Goal: Ask a question: Seek information or help from site administrators or community

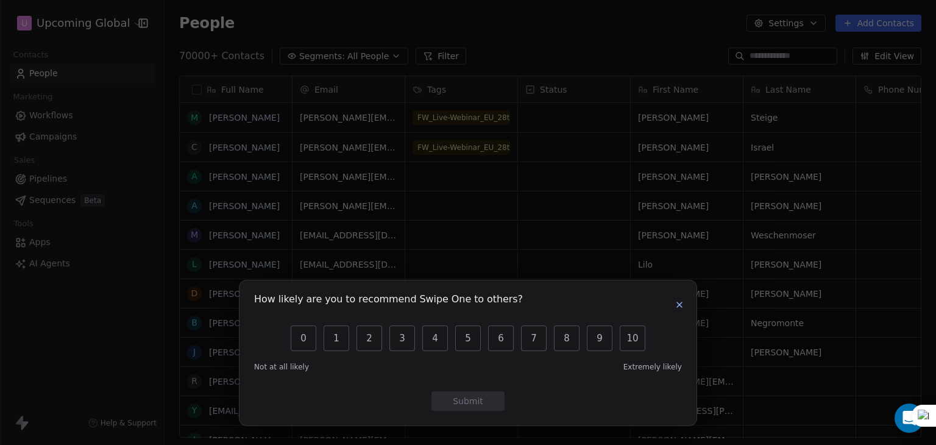
scroll to position [381, 762]
click at [677, 305] on icon "button" at bounding box center [679, 304] width 5 height 5
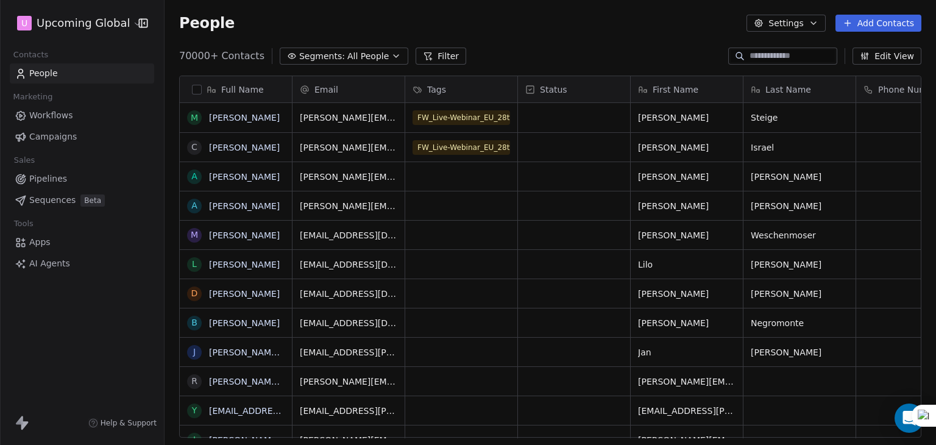
click at [423, 54] on icon at bounding box center [428, 56] width 10 height 10
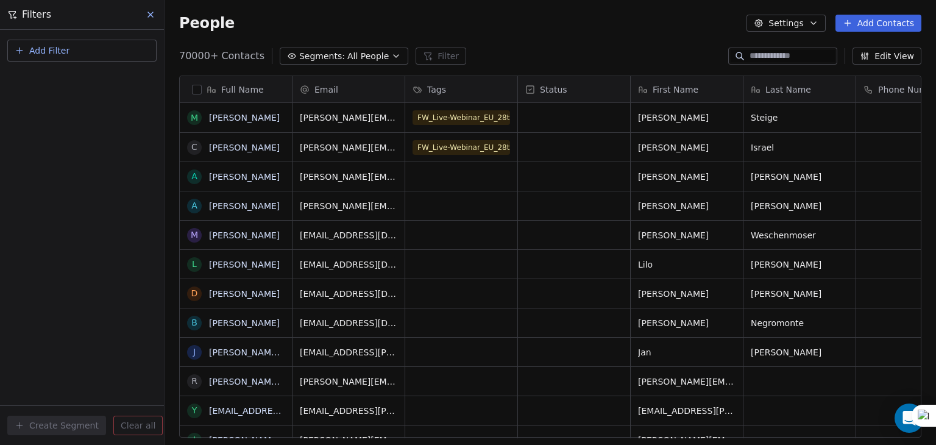
click at [49, 60] on button "Add Filter" at bounding box center [81, 51] width 149 height 22
click at [38, 83] on span "Contact properties" at bounding box center [59, 78] width 79 height 13
type input "****"
click at [40, 105] on button "Is" at bounding box center [82, 99] width 138 height 19
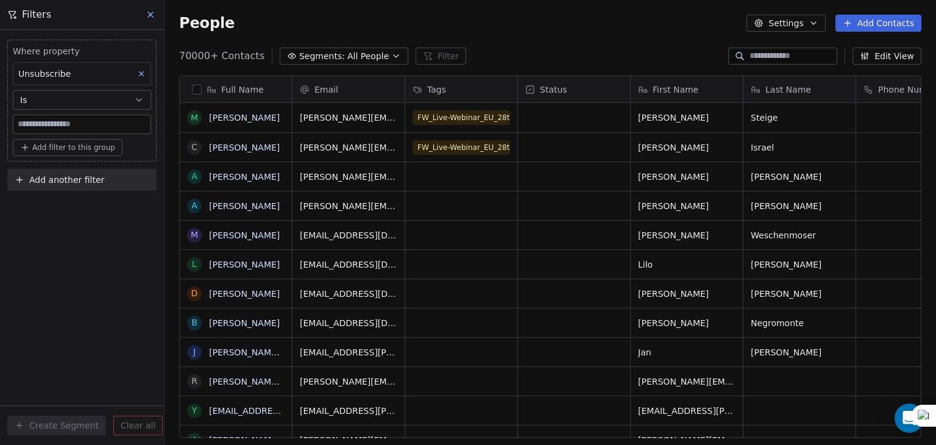
click at [39, 116] on input at bounding box center [81, 124] width 137 height 18
type input "****"
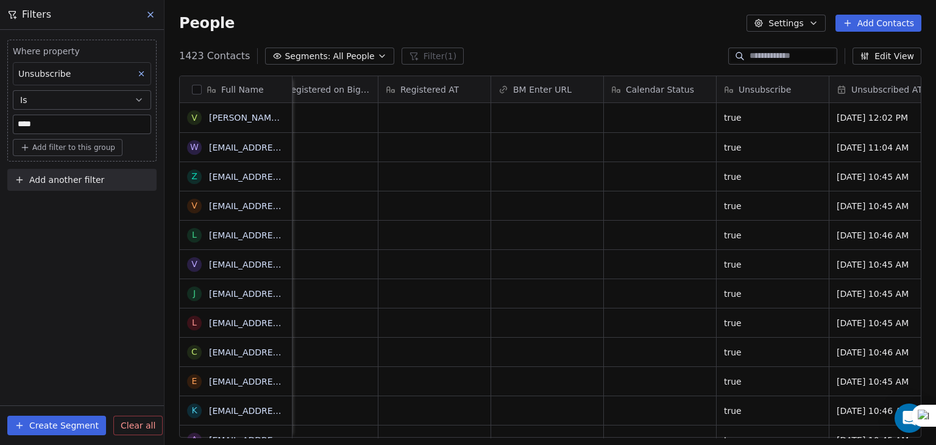
scroll to position [0, 2340]
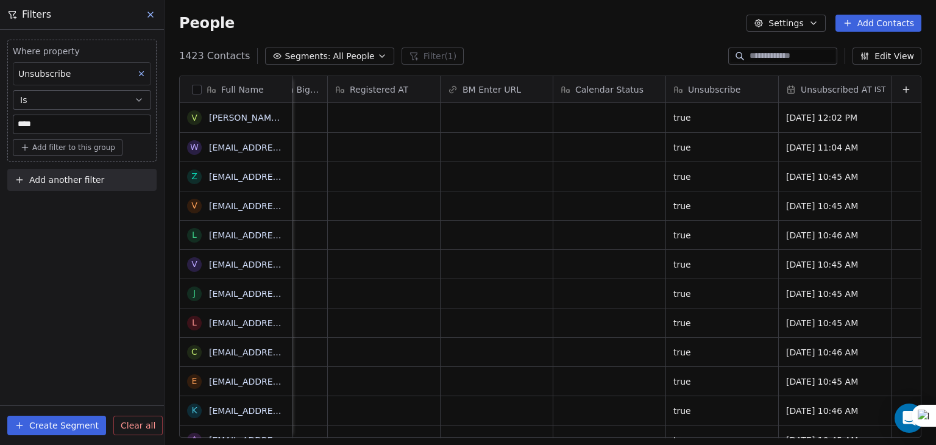
click at [699, 90] on span "Unsubscribe" at bounding box center [714, 89] width 52 height 12
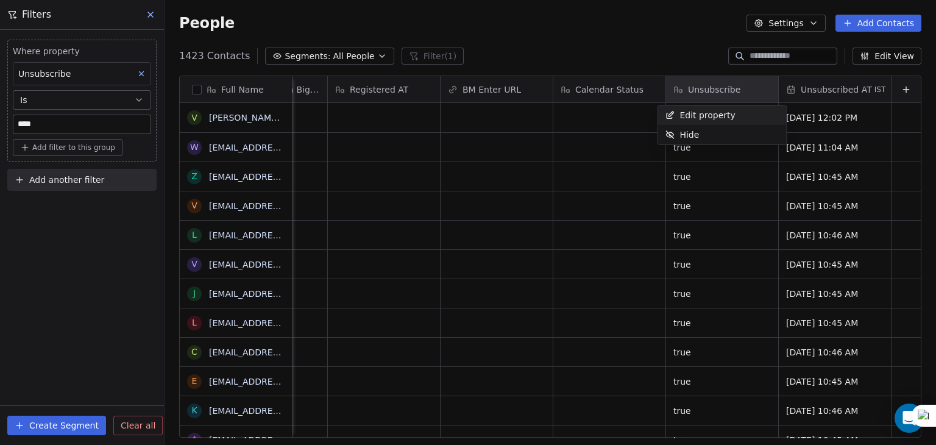
click at [704, 116] on span "Edit property" at bounding box center [707, 115] width 56 height 12
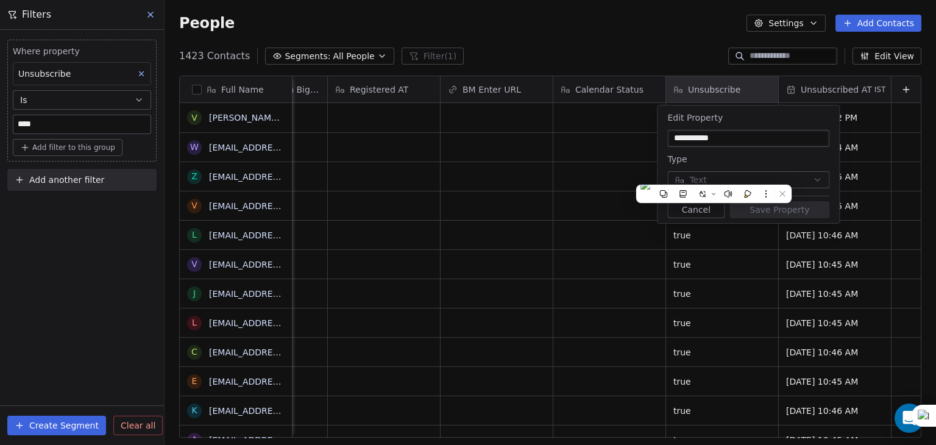
click at [637, 40] on html "U Upcoming Global Contacts People Marketing Workflows Campaigns Sales Pipelines…" at bounding box center [468, 222] width 936 height 445
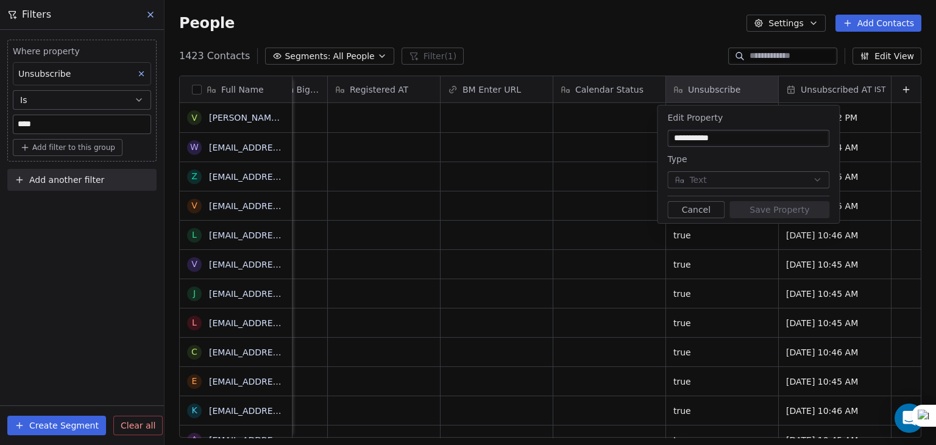
click at [595, 49] on html "U Upcoming Global Contacts People Marketing Workflows Campaigns Sales Pipelines…" at bounding box center [468, 222] width 936 height 445
click at [697, 202] on button "Cancel" at bounding box center [695, 209] width 57 height 17
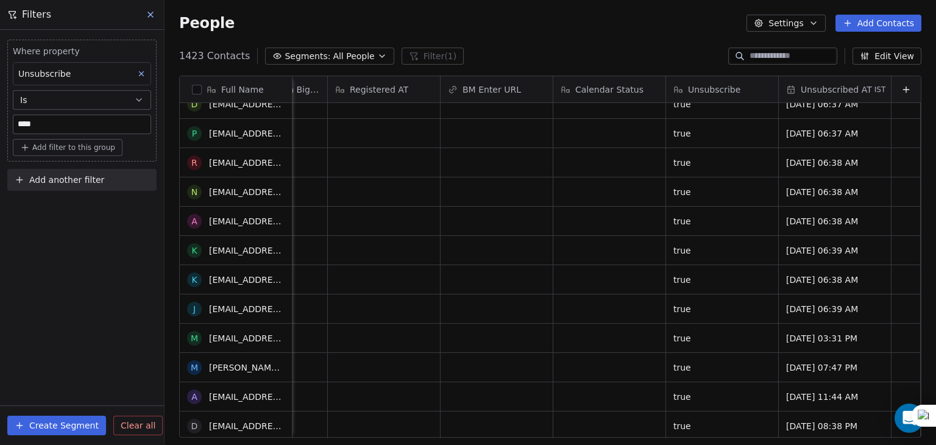
scroll to position [0, 0]
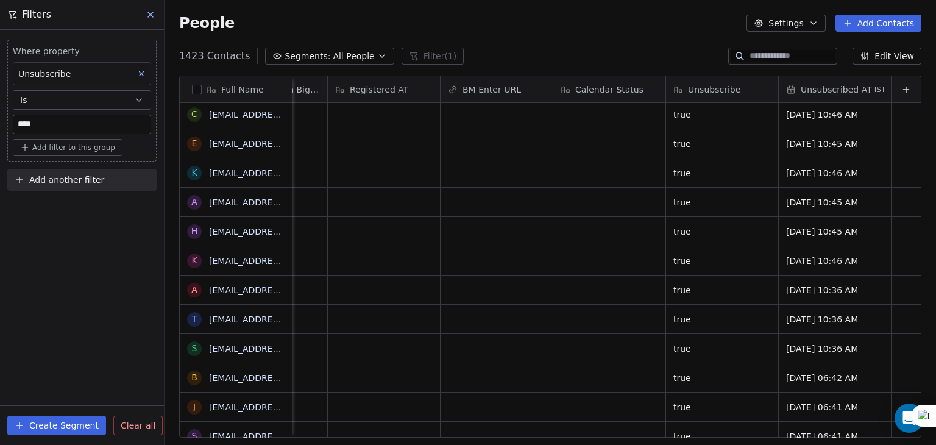
click at [144, 66] on button at bounding box center [141, 74] width 16 height 16
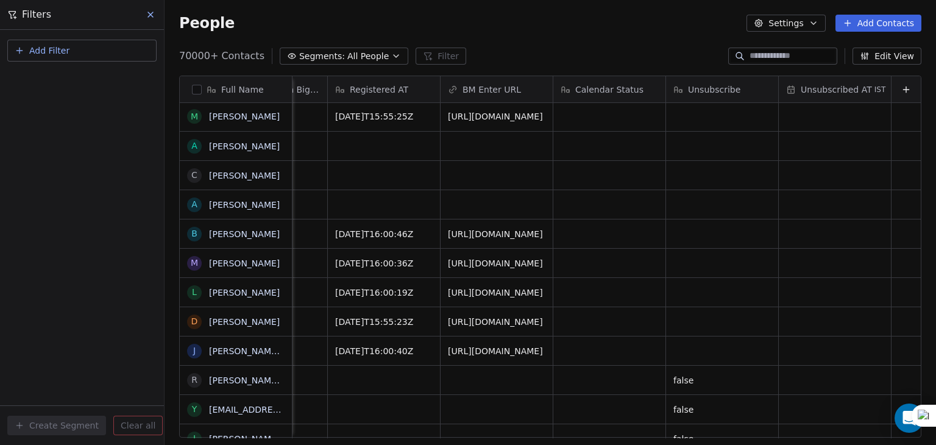
click at [44, 48] on span "Add Filter" at bounding box center [49, 50] width 40 height 13
click at [35, 81] on span "Contact properties" at bounding box center [59, 78] width 79 height 13
type input "*****"
click at [38, 99] on button "Is" at bounding box center [82, 99] width 138 height 19
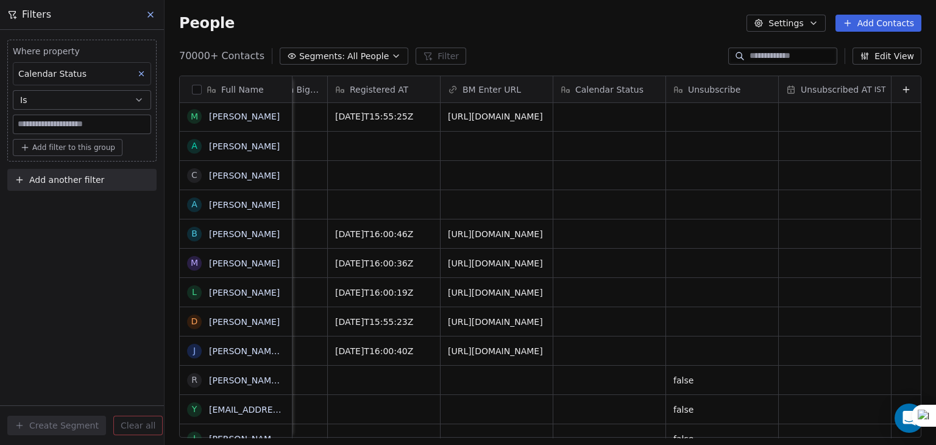
click at [37, 132] on input at bounding box center [81, 124] width 137 height 18
type input "********"
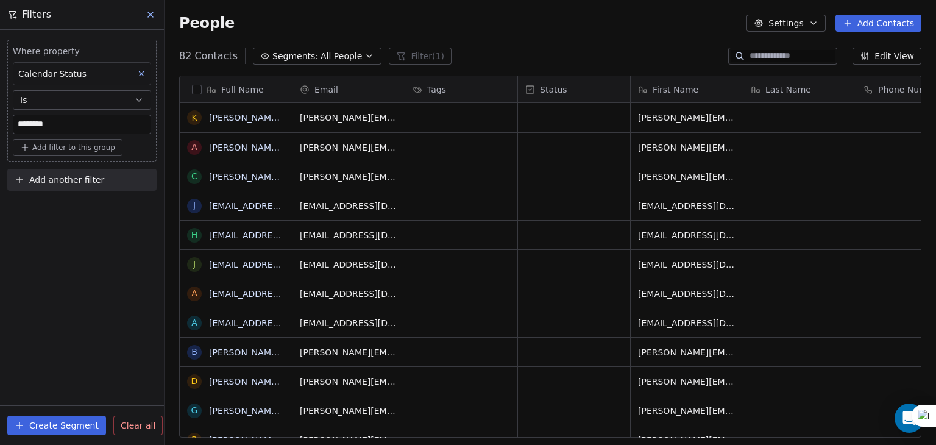
click at [99, 213] on div "Where property Calendar Status Is ******** Add filter to this group Add another…" at bounding box center [82, 237] width 164 height 415
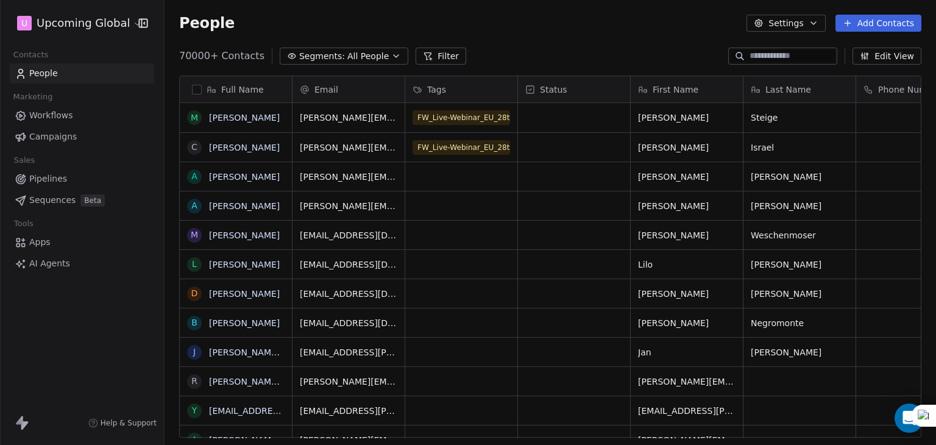
scroll to position [381, 762]
click at [318, 60] on span "Segments:" at bounding box center [322, 56] width 46 height 13
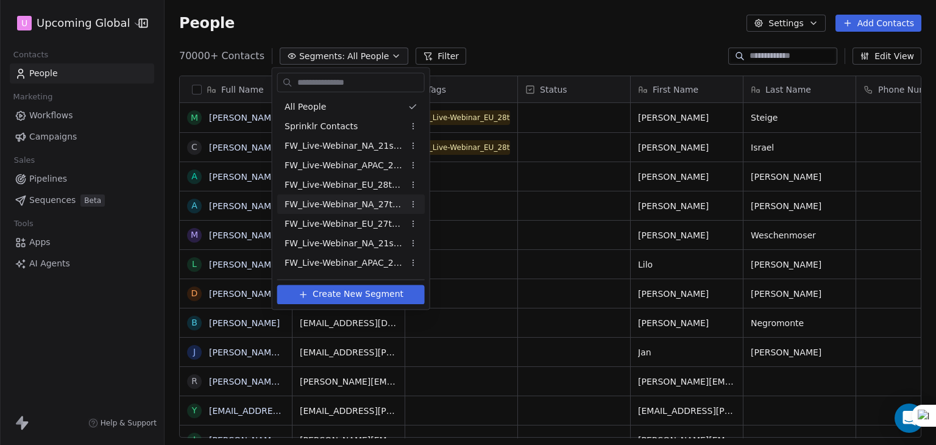
scroll to position [174, 0]
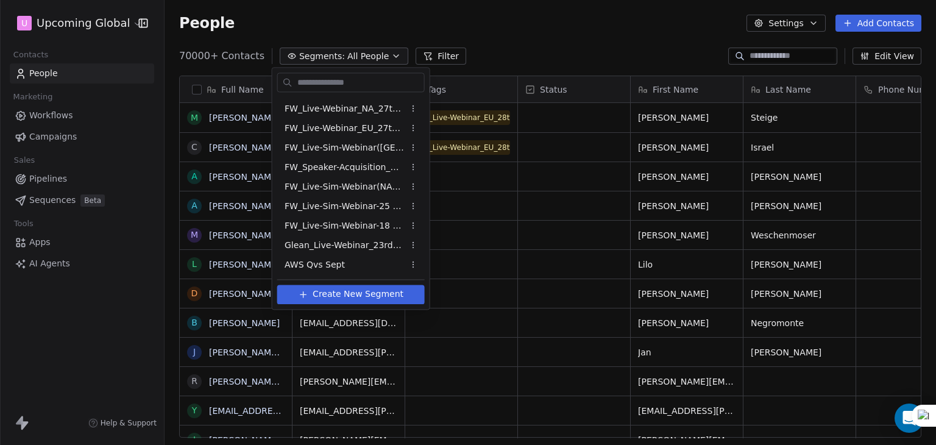
click at [49, 344] on html "U Upcoming Global Contacts People Marketing Workflows Campaigns Sales Pipelines…" at bounding box center [468, 222] width 936 height 445
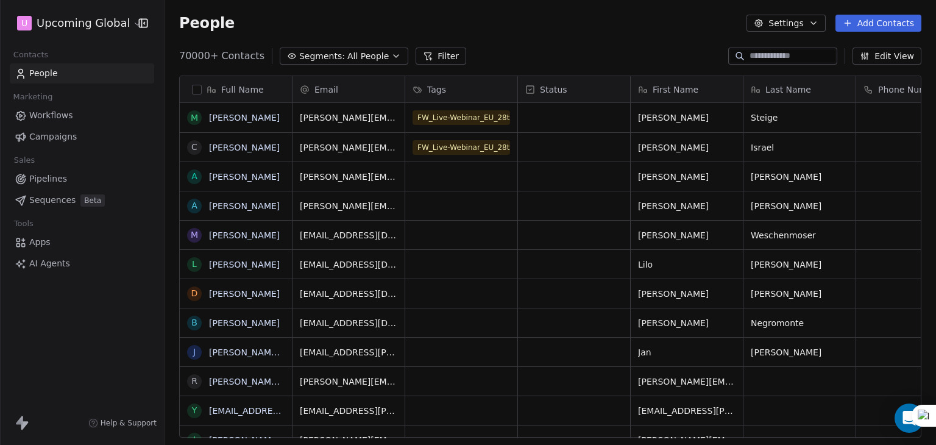
click at [128, 423] on span "Help & Support" at bounding box center [129, 423] width 56 height 10
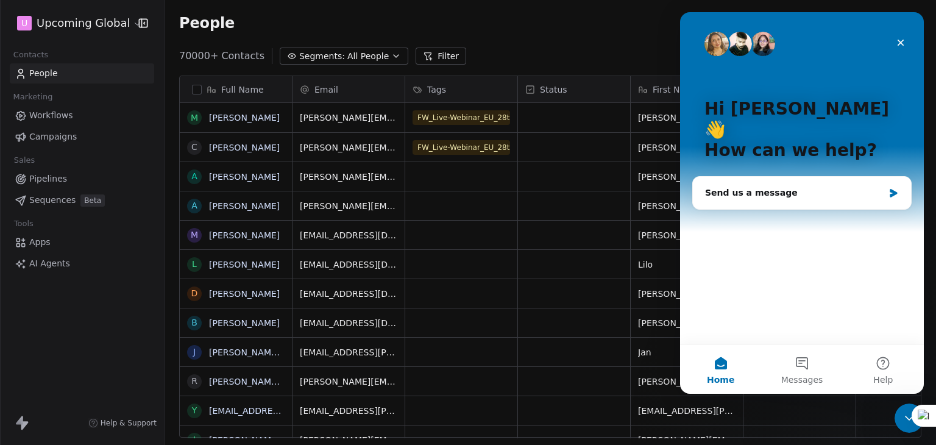
scroll to position [0, 0]
click at [750, 177] on div "Send us a message" at bounding box center [802, 193] width 218 height 32
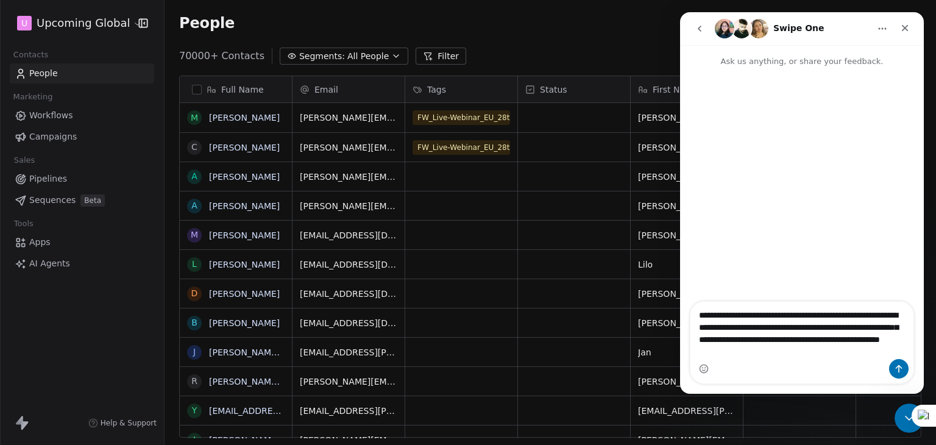
type textarea "**********"
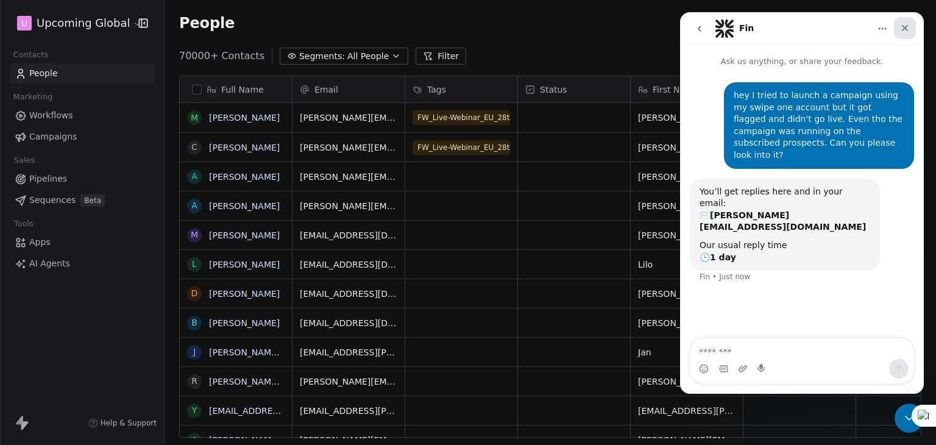
click at [909, 32] on icon "Close" at bounding box center [905, 28] width 10 height 10
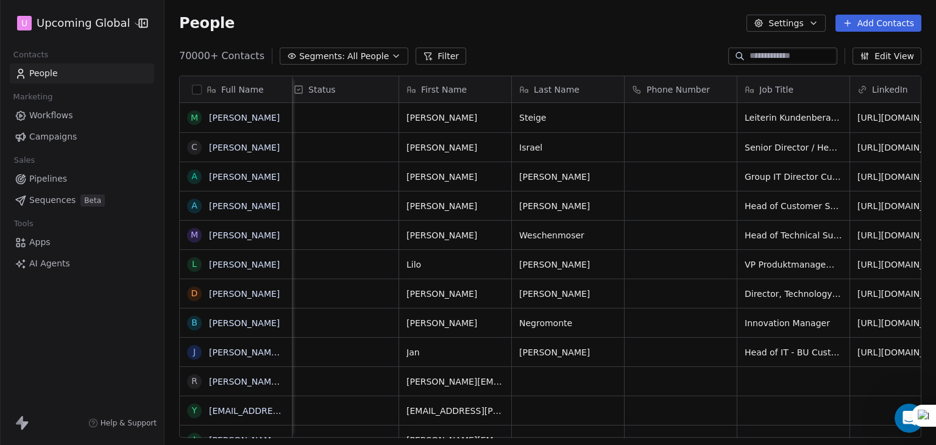
scroll to position [2, 233]
click at [347, 59] on span "All People" at bounding box center [367, 56] width 41 height 13
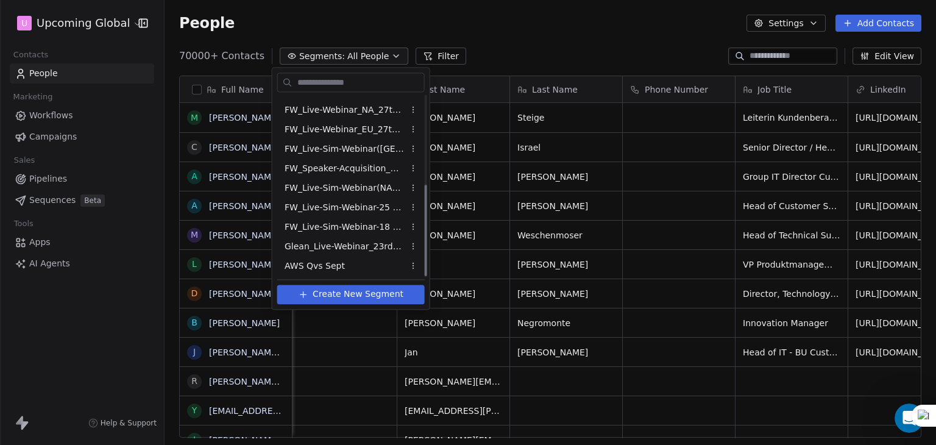
scroll to position [174, 0]
click at [338, 219] on span "FW_Live-Sim-Webinar-18 Sept-[GEOGRAPHIC_DATA]" at bounding box center [344, 225] width 119 height 13
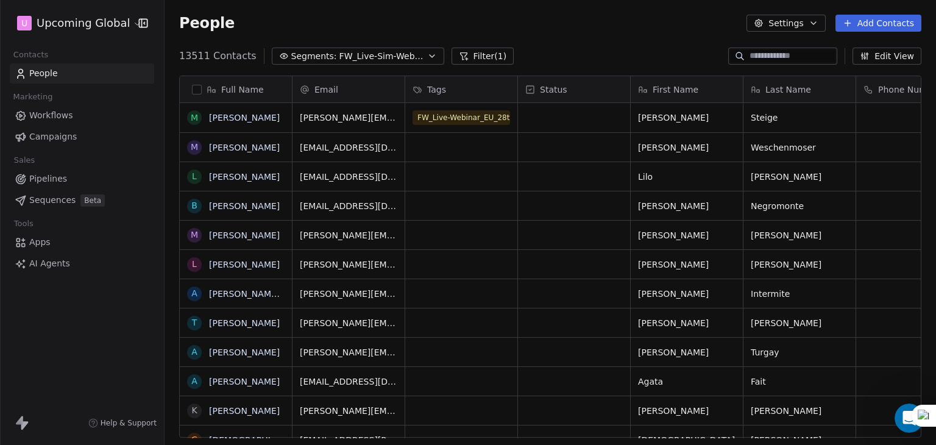
scroll to position [381, 762]
click at [456, 60] on button "Filter (1)" at bounding box center [482, 56] width 63 height 17
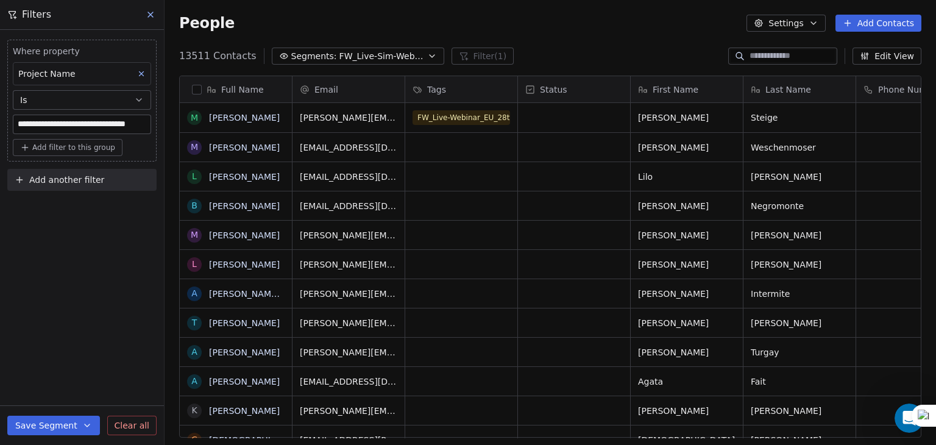
click at [73, 185] on span "Add another filter" at bounding box center [66, 180] width 75 height 13
click at [62, 210] on span "Contact properties" at bounding box center [59, 208] width 79 height 13
type input "****"
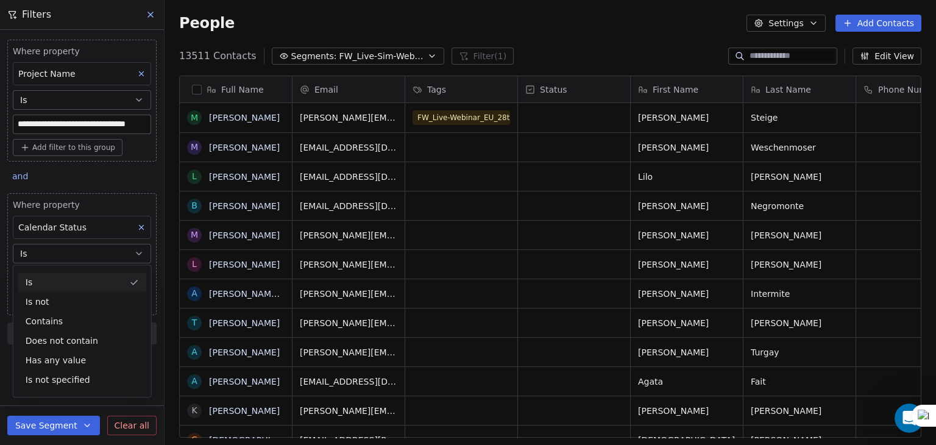
click at [49, 251] on button "Is" at bounding box center [82, 253] width 138 height 19
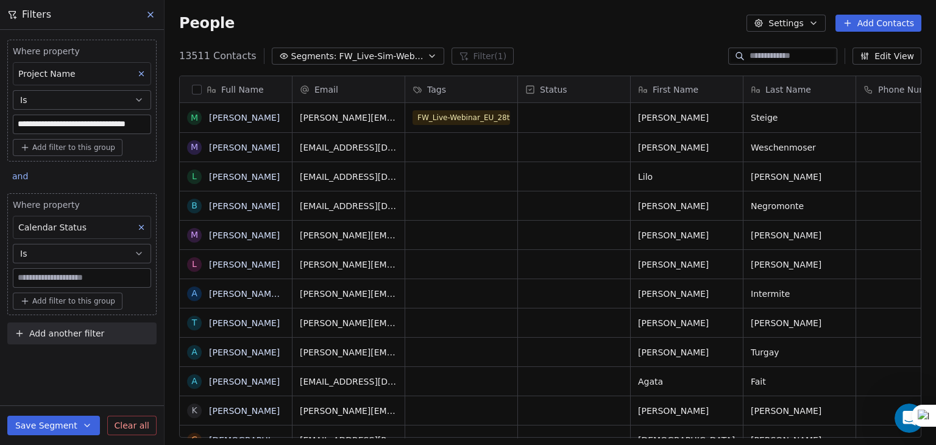
click at [46, 269] on input at bounding box center [81, 278] width 137 height 18
type input "********"
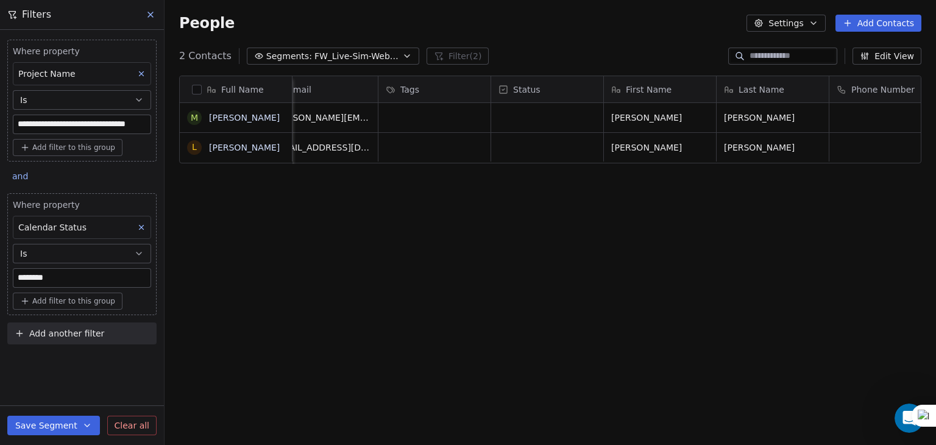
scroll to position [0, 0]
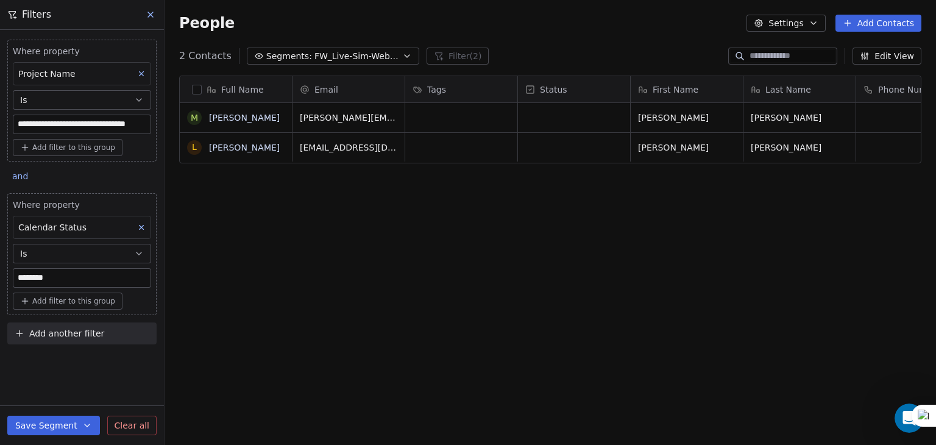
click at [422, 227] on div "Full Name M [PERSON_NAME] L [PERSON_NAME] Email Tags Status First Name Last Nam…" at bounding box center [549, 261] width 771 height 391
